Goal: Task Accomplishment & Management: Manage account settings

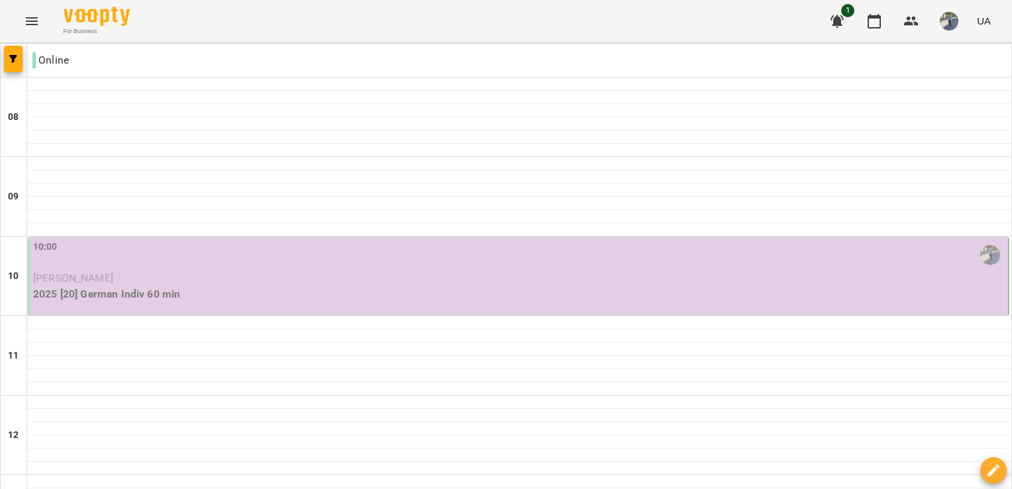
click at [344, 286] on p "2025 [20] German Indiv 60 min" at bounding box center [519, 294] width 972 height 16
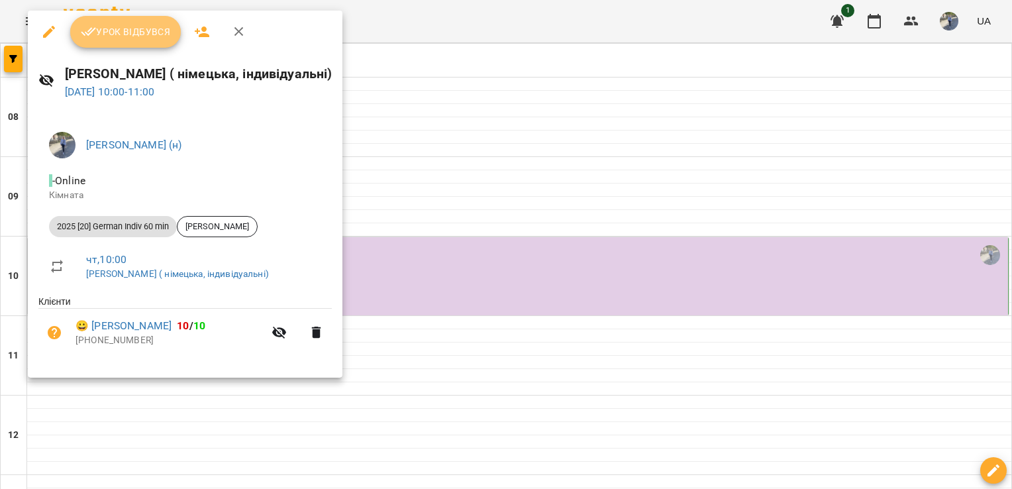
click at [135, 40] on button "Урок відбувся" at bounding box center [125, 32] width 111 height 32
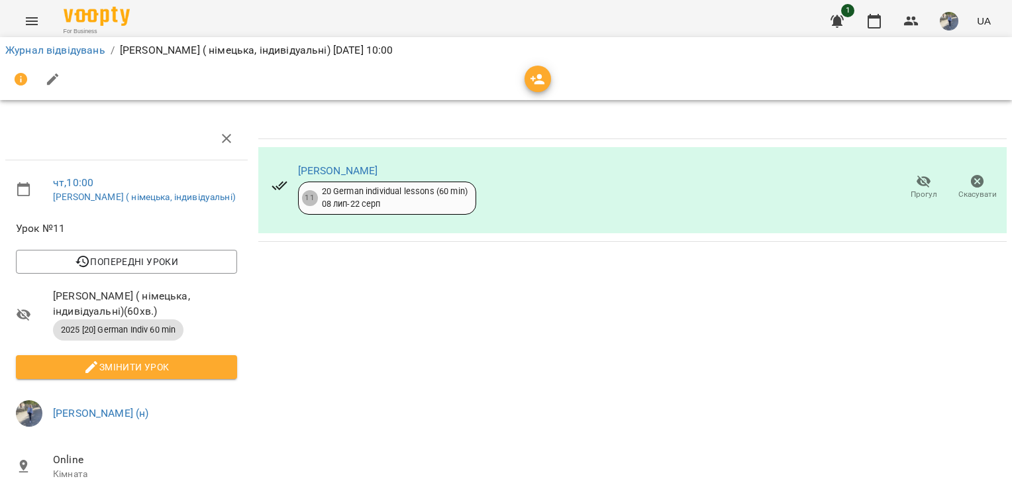
click at [802, 395] on div "[PERSON_NAME] 11 20 German individual lessons (60 min) [DATE] - [DATE] Прогул С…" at bounding box center [632, 394] width 759 height 564
click at [28, 21] on icon "Menu" at bounding box center [32, 21] width 12 height 8
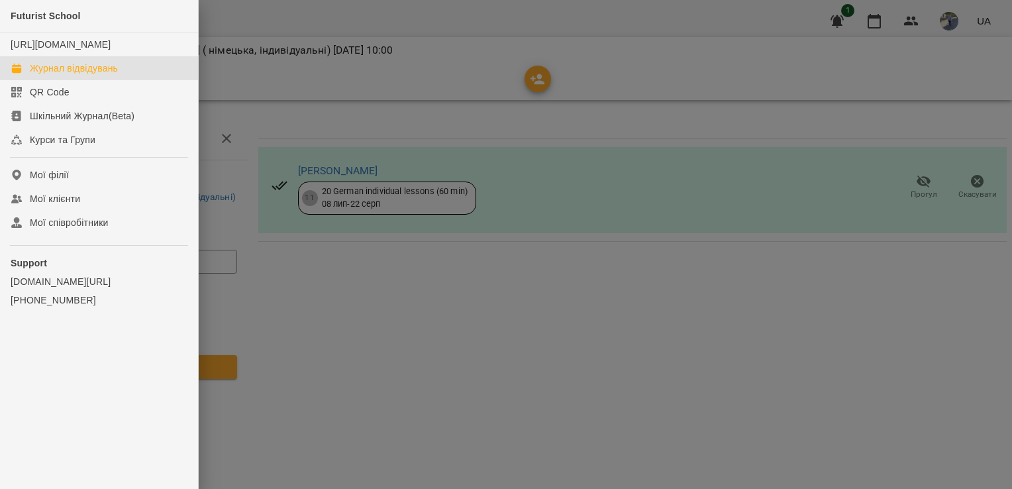
click at [72, 80] on link "Журнал відвідувань" at bounding box center [99, 68] width 198 height 24
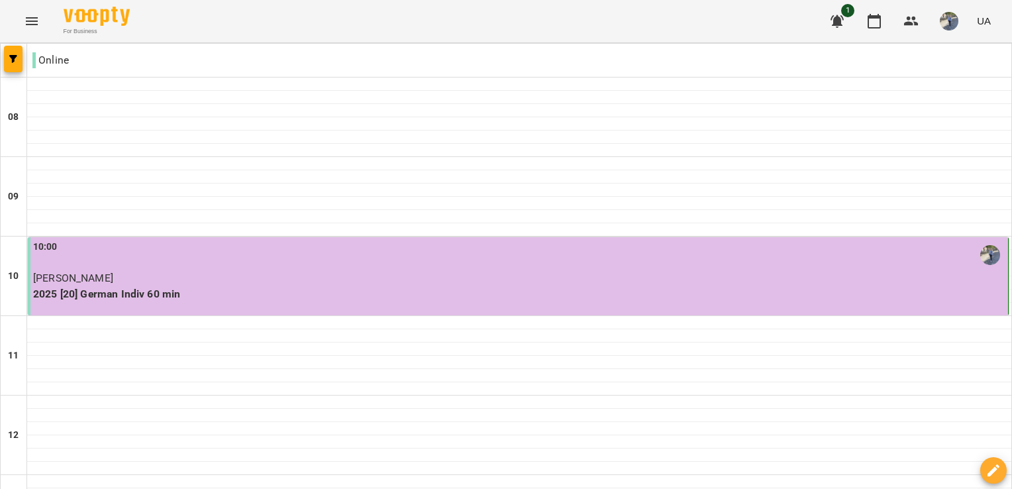
scroll to position [868, 0]
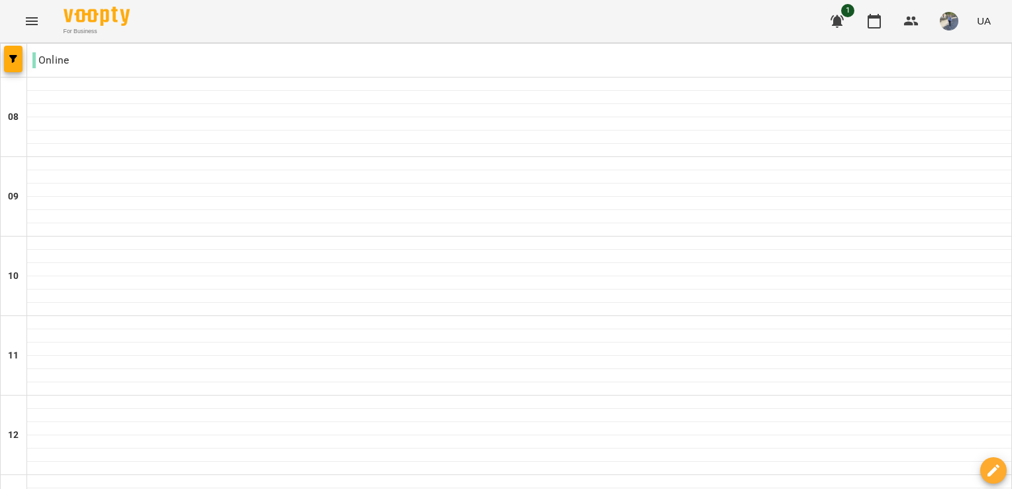
scroll to position [595, 0]
click at [941, 26] on span "button" at bounding box center [949, 21] width 19 height 19
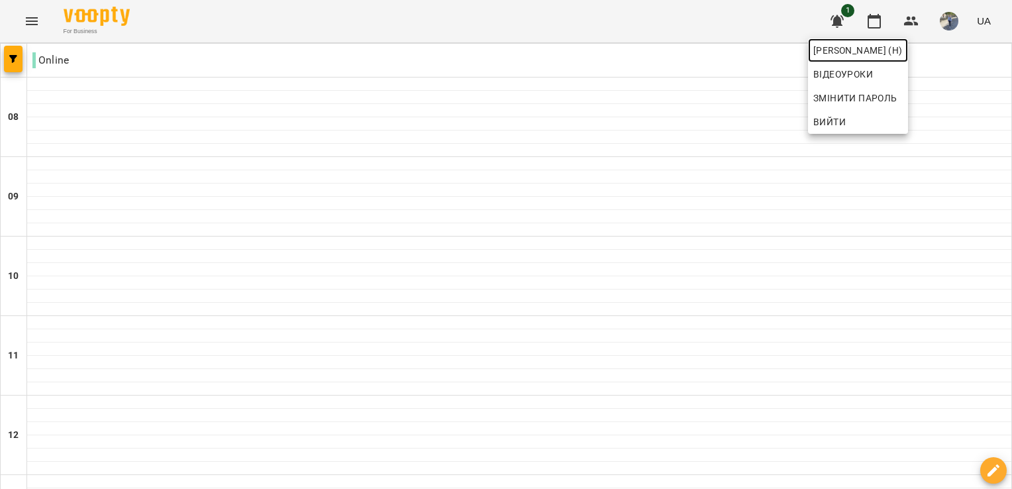
click at [908, 61] on link "[PERSON_NAME] (н)" at bounding box center [858, 50] width 100 height 24
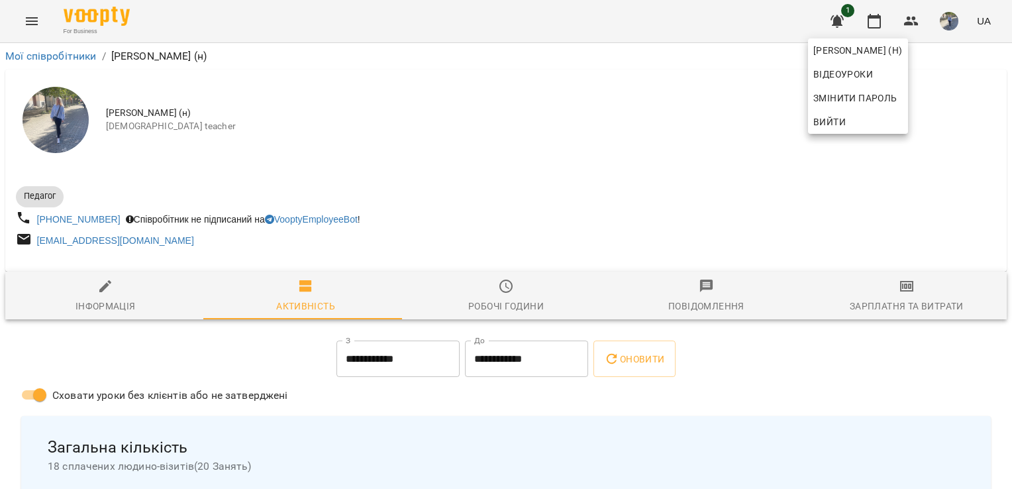
click at [26, 23] on div at bounding box center [506, 244] width 1012 height 489
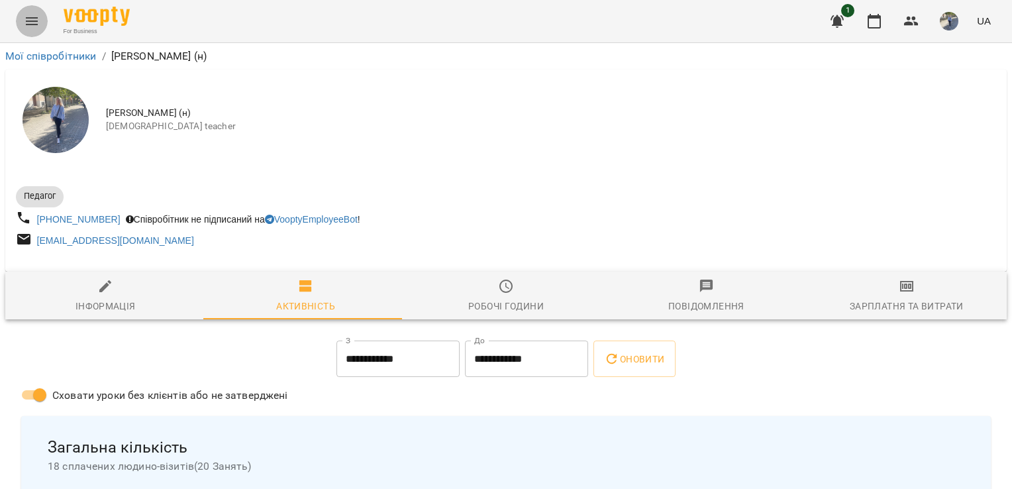
click at [26, 23] on icon "Menu" at bounding box center [32, 21] width 16 height 16
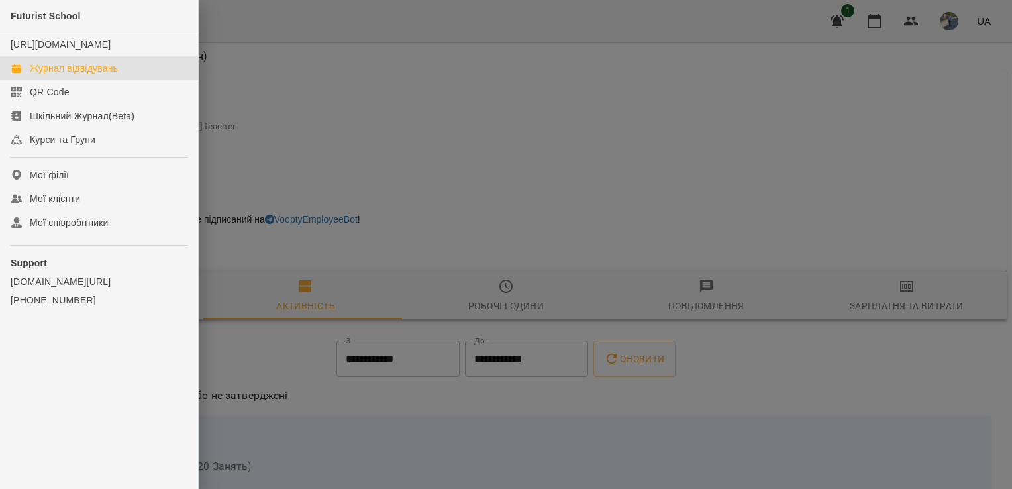
click at [70, 75] on div "Журнал відвідувань" at bounding box center [74, 68] width 88 height 13
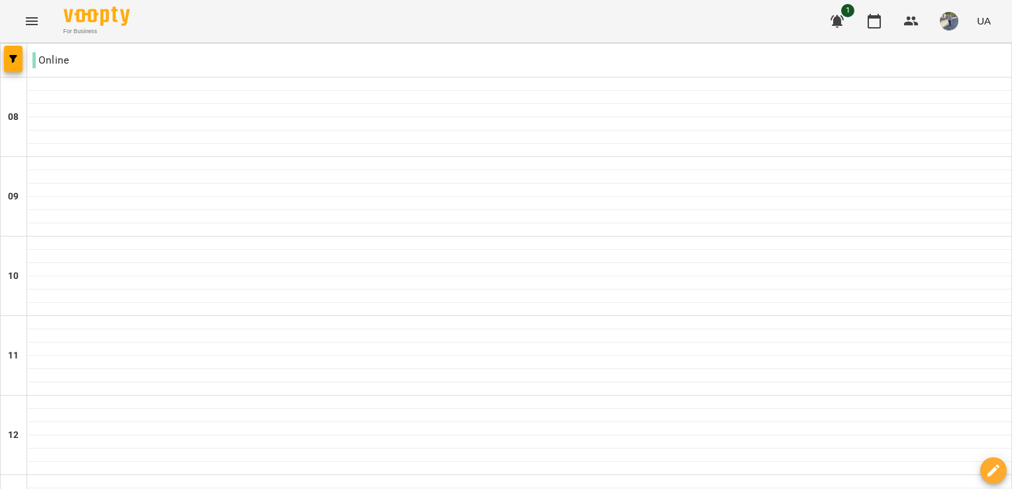
scroll to position [629, 0]
